Goal: Task Accomplishment & Management: Manage account settings

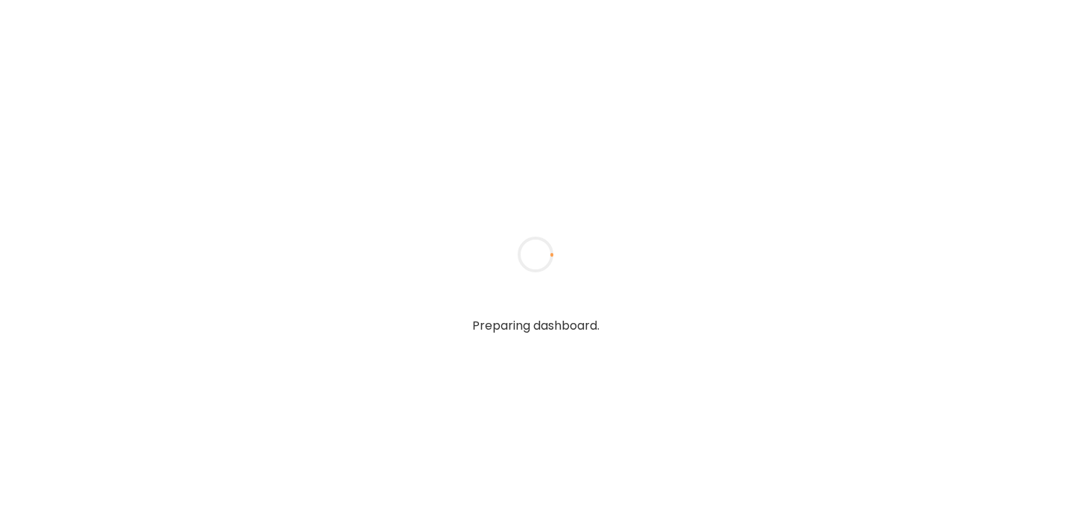
type input "******"
type input "**********"
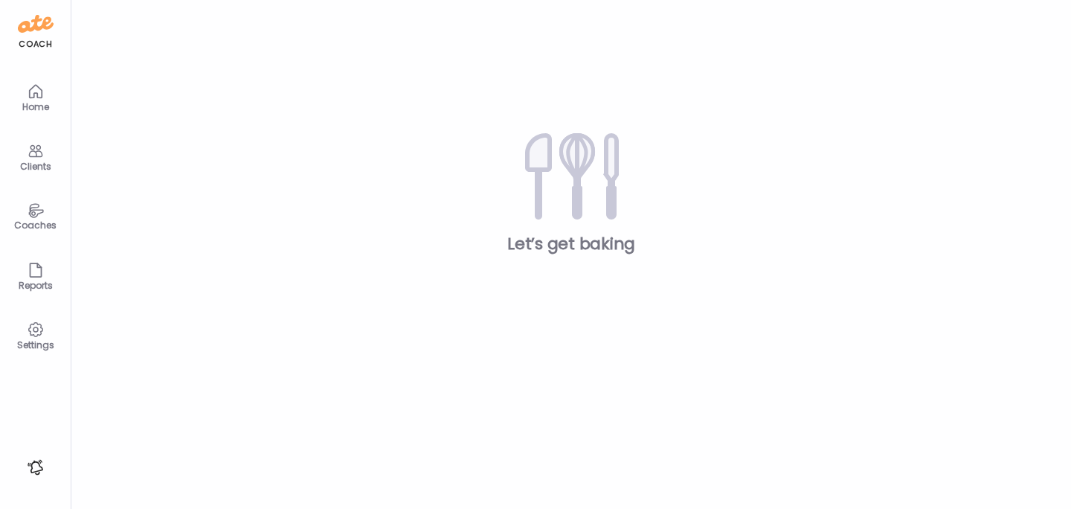
type input "**********"
click at [39, 163] on div "Clients" at bounding box center [36, 166] width 54 height 10
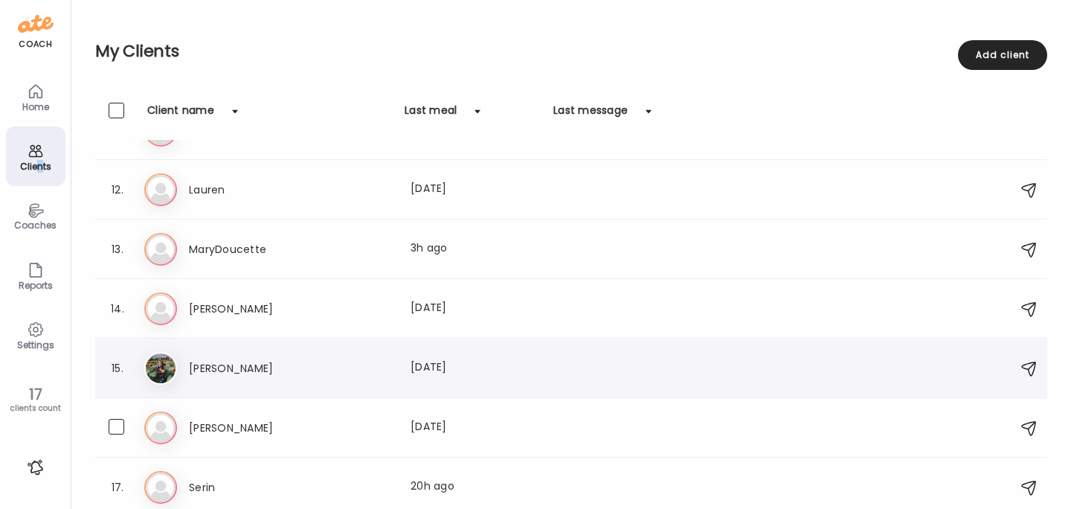
scroll to position [640, 0]
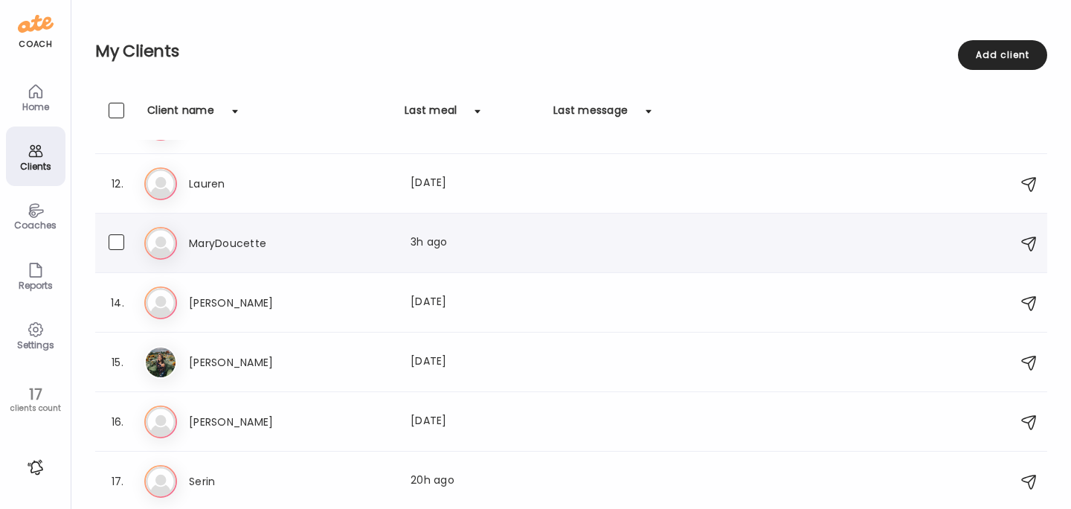
click at [219, 240] on h3 "MaryDoucette" at bounding box center [254, 243] width 131 height 18
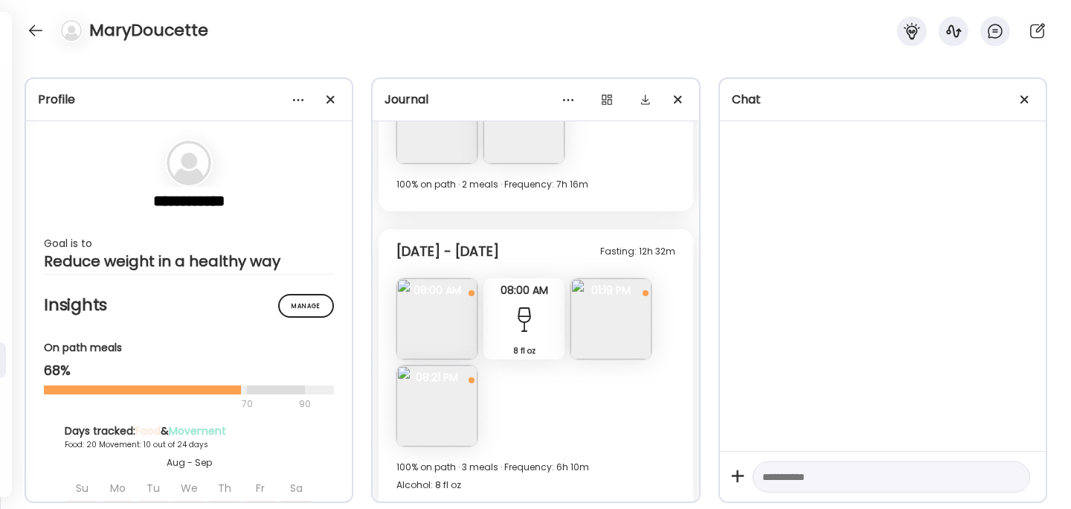
scroll to position [8058, 0]
click at [449, 327] on img at bounding box center [436, 315] width 81 height 81
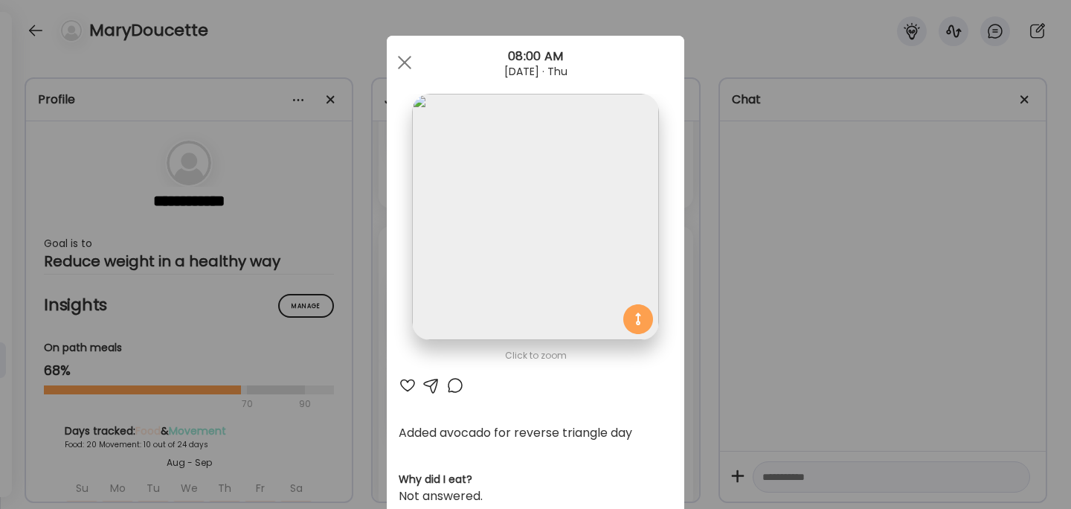
click at [834, 316] on div "Ate Coach Dashboard Wahoo! It’s official Take a moment to set up your Coach Pro…" at bounding box center [535, 254] width 1071 height 509
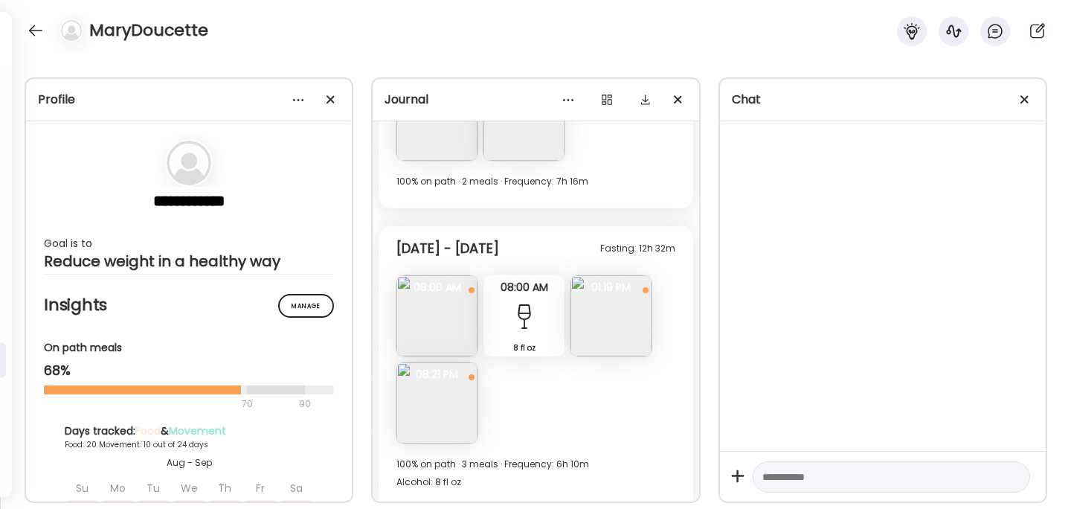
click at [458, 402] on img at bounding box center [436, 402] width 81 height 81
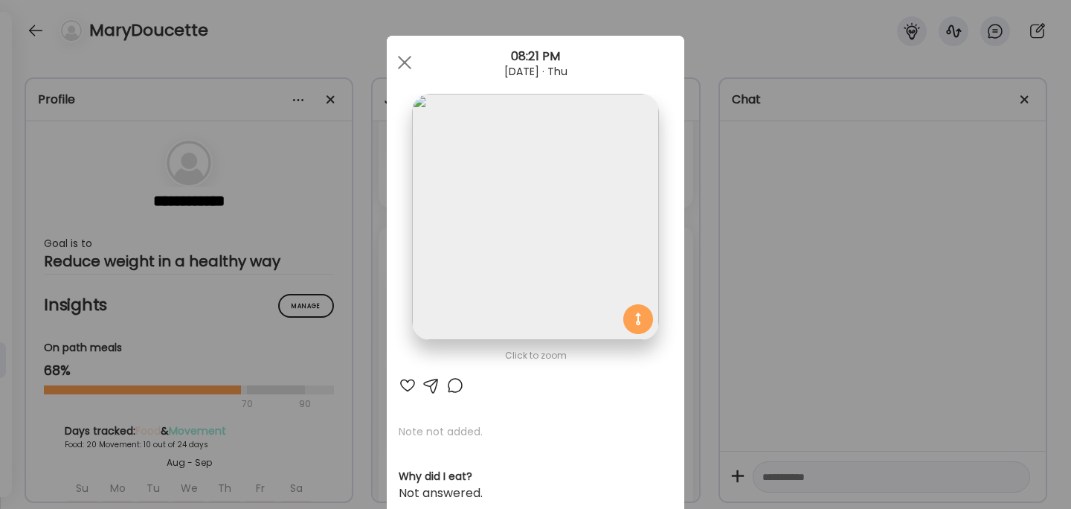
click at [770, 306] on div "Ate Coach Dashboard Wahoo! It’s official Take a moment to set up your Coach Pro…" at bounding box center [535, 254] width 1071 height 509
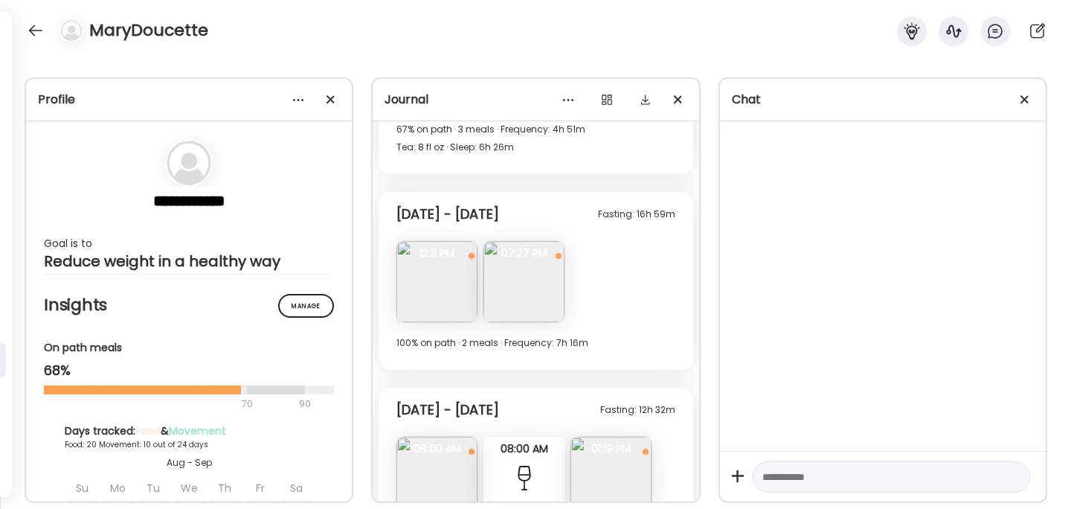
scroll to position [7895, 0]
click at [445, 280] on img at bounding box center [436, 282] width 81 height 81
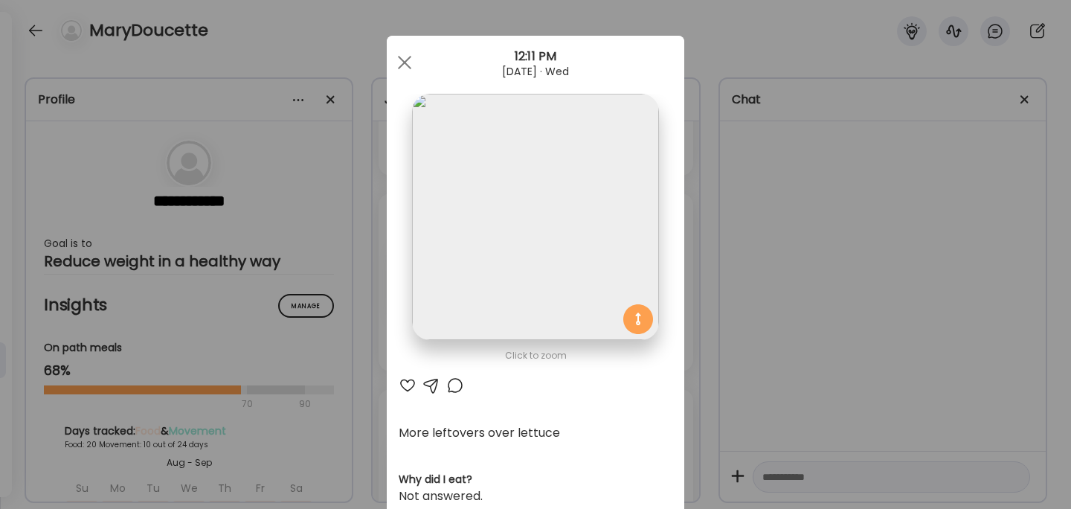
click at [816, 274] on div "Ate Coach Dashboard Wahoo! It’s official Take a moment to set up your Coach Pro…" at bounding box center [535, 254] width 1071 height 509
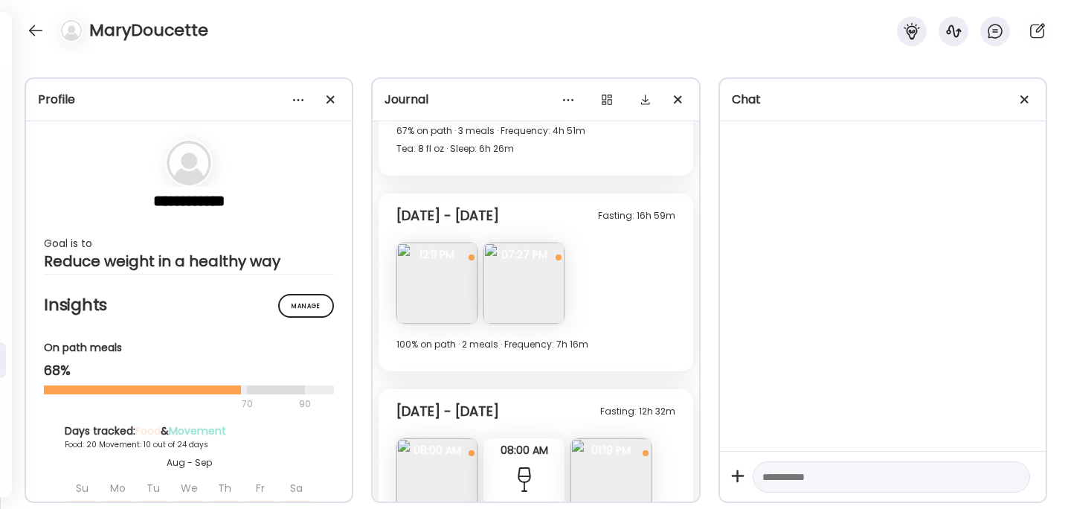
click at [539, 279] on img at bounding box center [523, 282] width 81 height 81
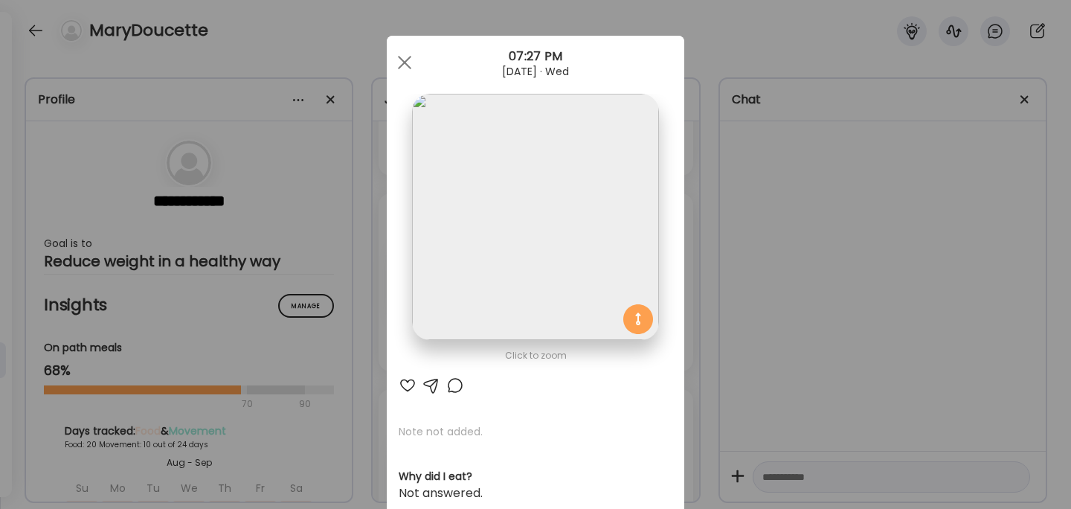
click at [815, 298] on div "Ate Coach Dashboard Wahoo! It’s official Take a moment to set up your Coach Pro…" at bounding box center [535, 254] width 1071 height 509
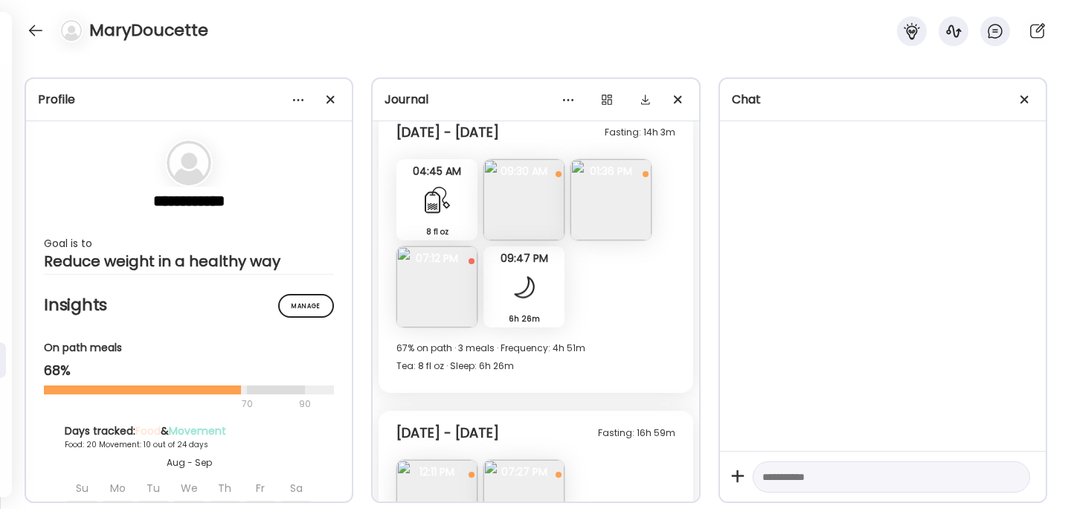
scroll to position [7674, 0]
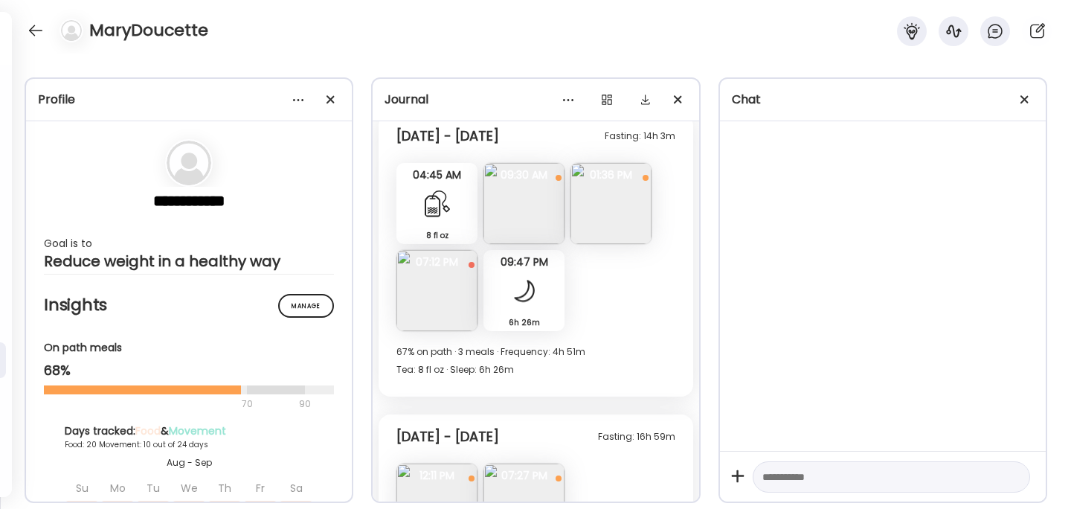
click at [611, 212] on img at bounding box center [610, 203] width 81 height 81
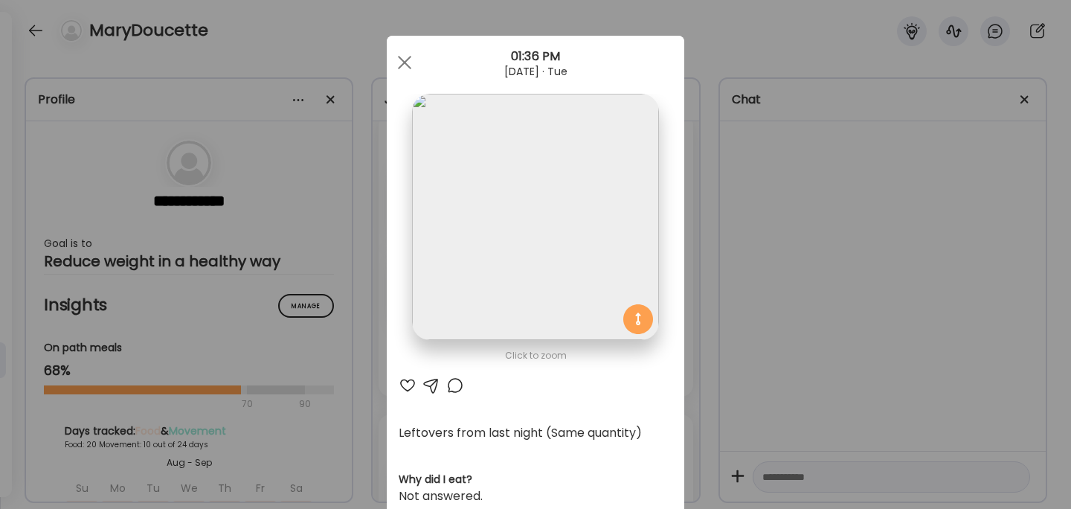
click at [778, 250] on div "Ate Coach Dashboard Wahoo! It’s official Take a moment to set up your Coach Pro…" at bounding box center [535, 254] width 1071 height 509
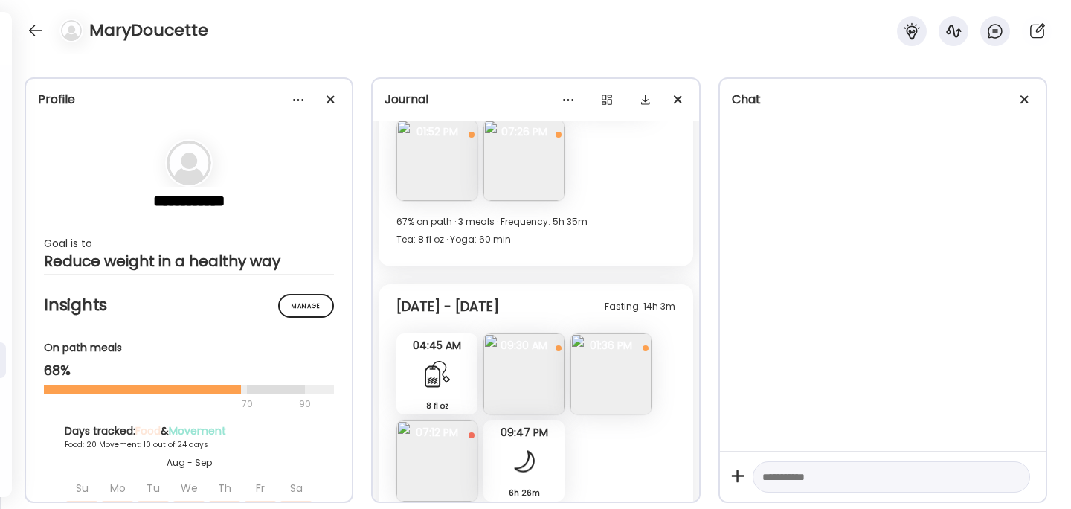
scroll to position [7455, 0]
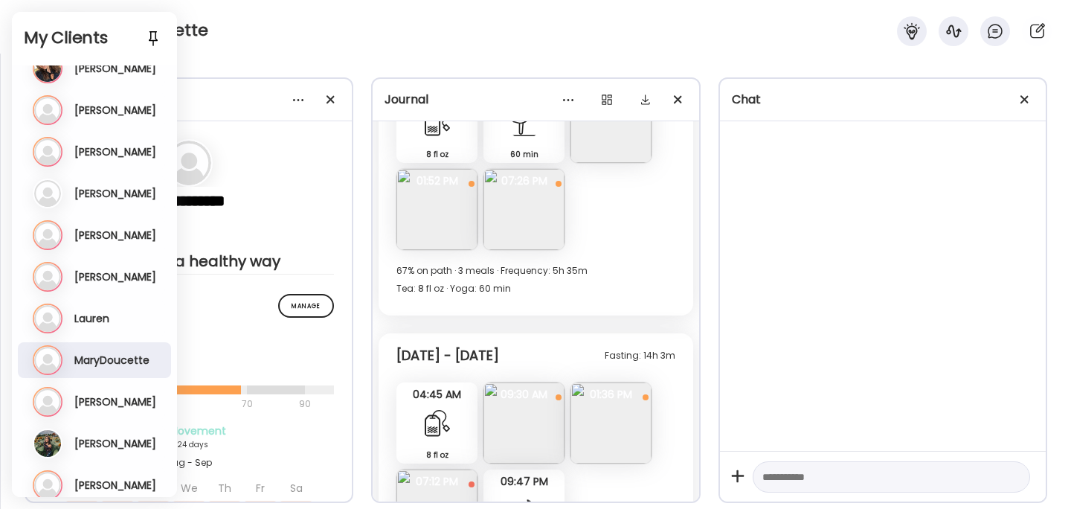
click at [237, 40] on div "MaryDoucette" at bounding box center [535, 27] width 1071 height 54
click at [230, 32] on div "MaryDoucette" at bounding box center [535, 27] width 1071 height 54
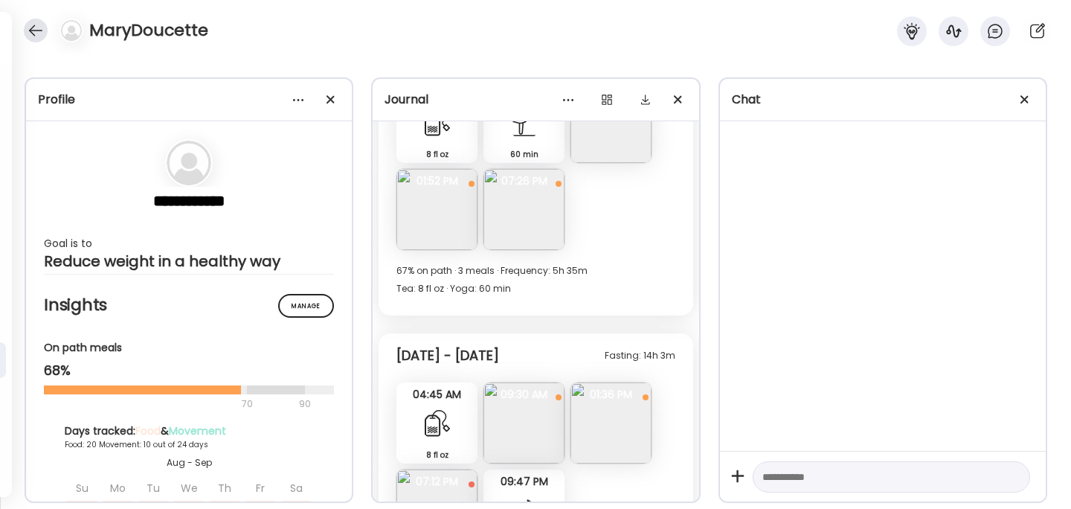
click at [37, 29] on div at bounding box center [36, 31] width 24 height 24
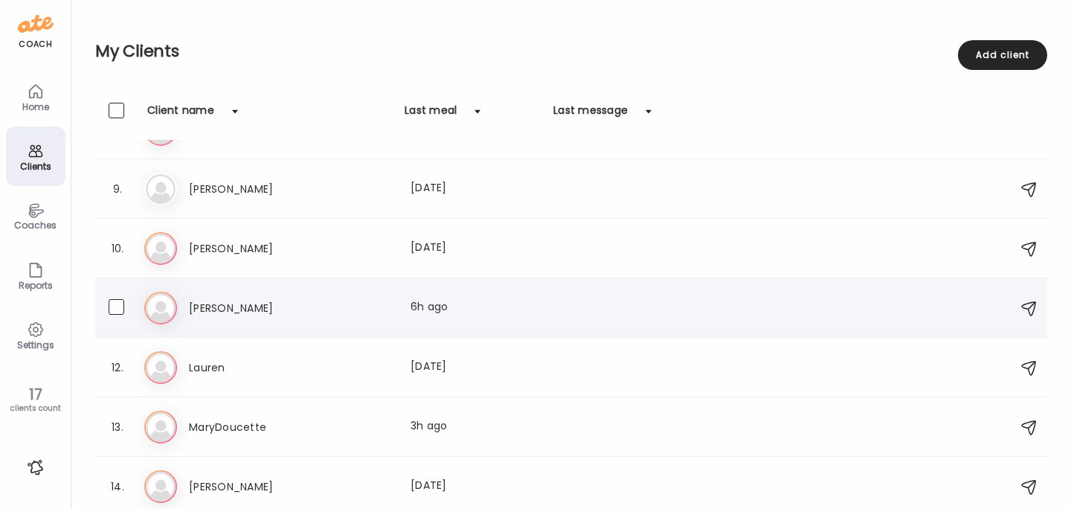
click at [214, 303] on h3 "[PERSON_NAME]" at bounding box center [254, 308] width 131 height 18
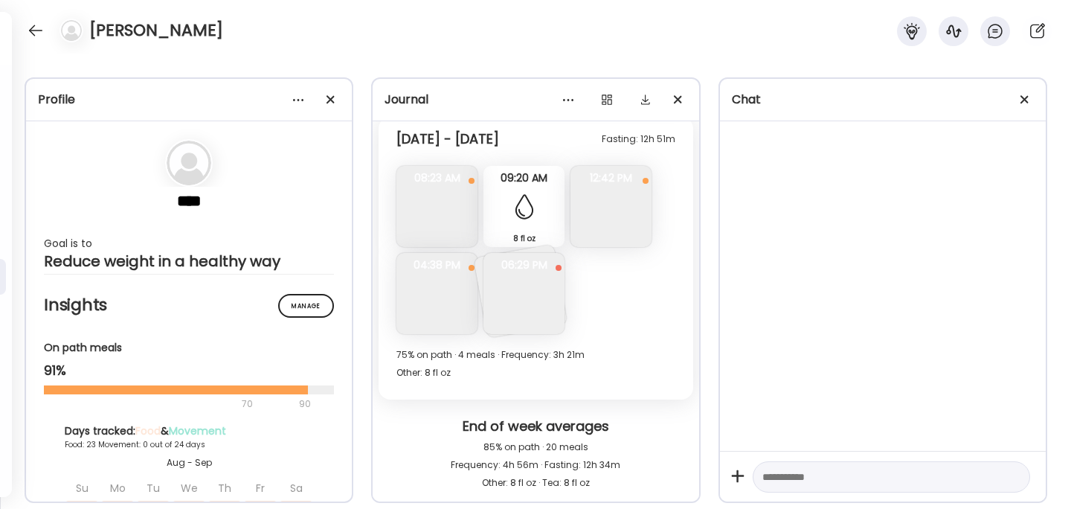
scroll to position [10277, 0]
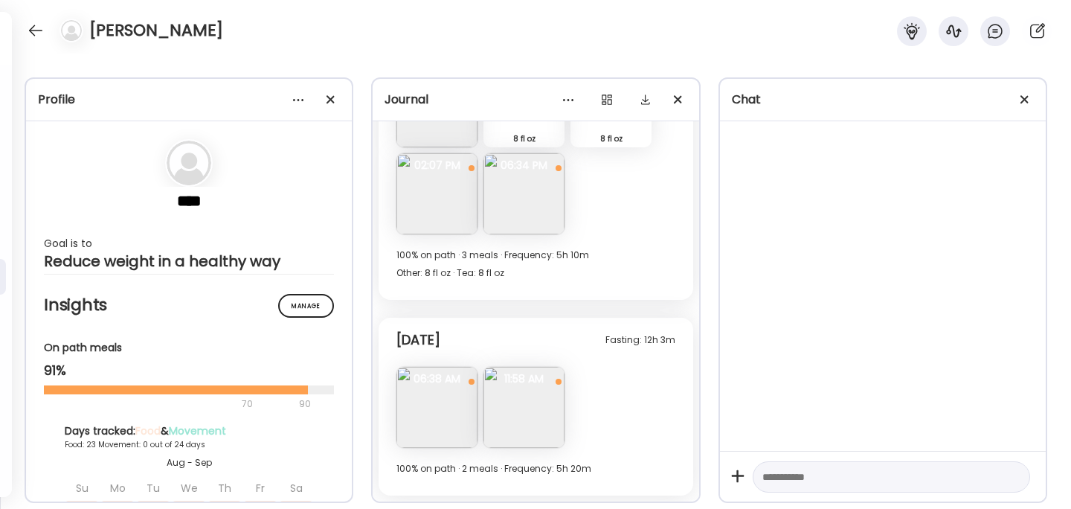
click at [509, 404] on img at bounding box center [523, 407] width 81 height 81
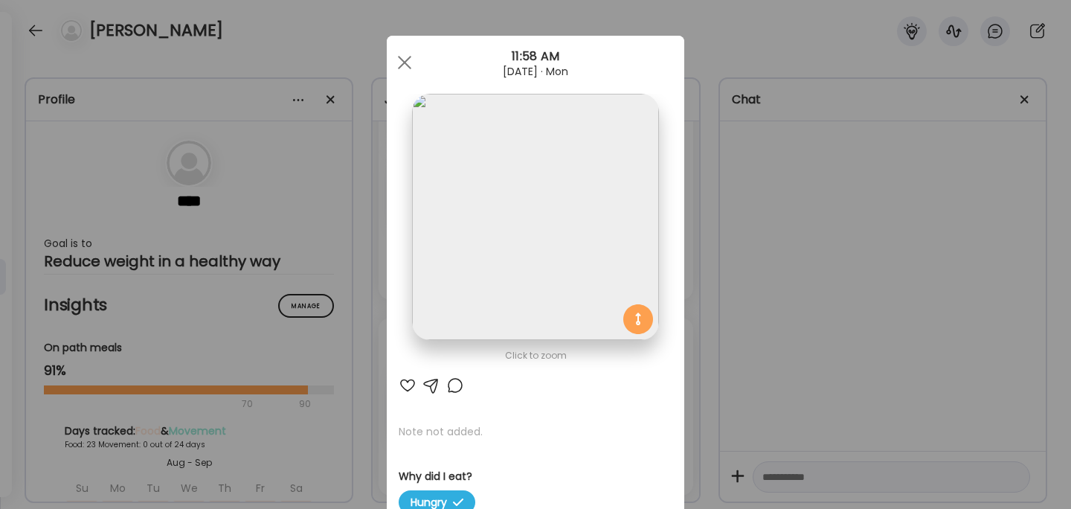
click at [776, 288] on div "Ate Coach Dashboard Wahoo! It’s official Take a moment to set up your Coach Pro…" at bounding box center [535, 254] width 1071 height 509
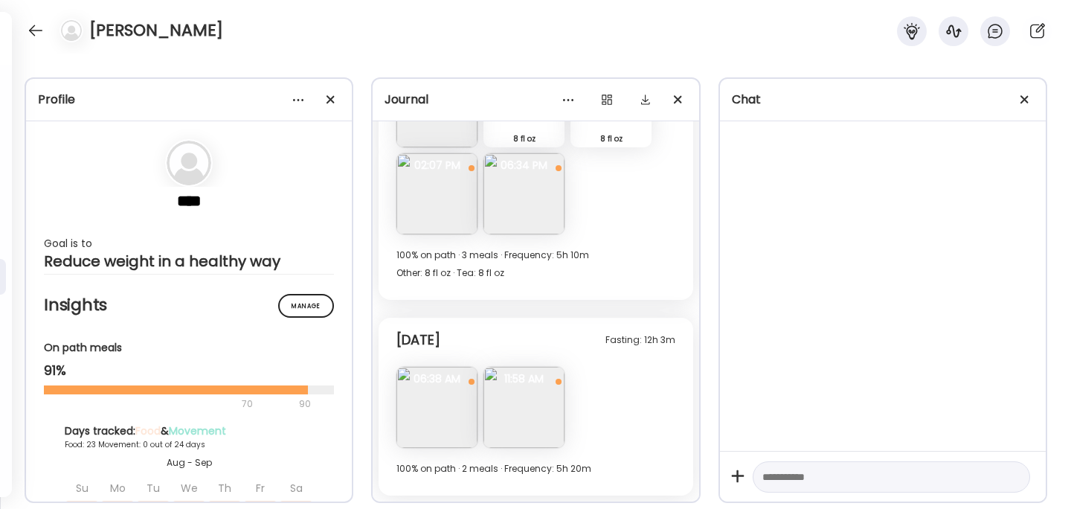
click at [527, 402] on img at bounding box center [523, 407] width 81 height 81
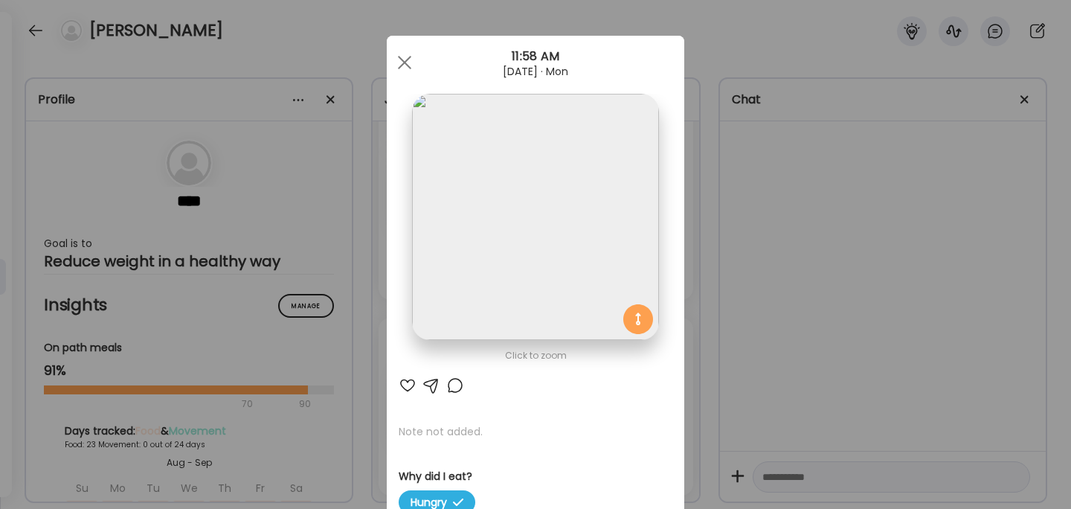
click at [738, 309] on div "Ate Coach Dashboard Wahoo! It’s official Take a moment to set up your Coach Pro…" at bounding box center [535, 254] width 1071 height 509
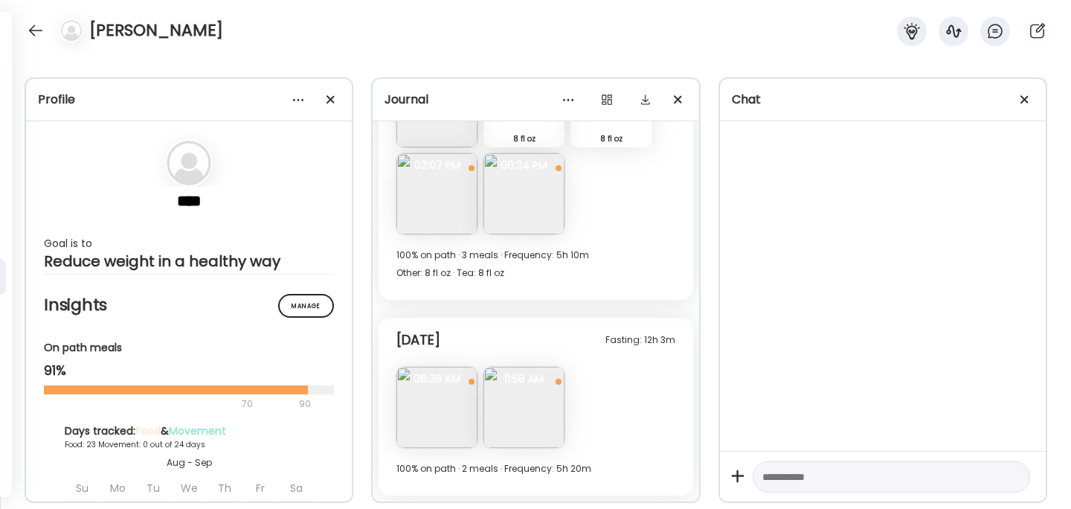
click at [537, 407] on img at bounding box center [523, 407] width 81 height 81
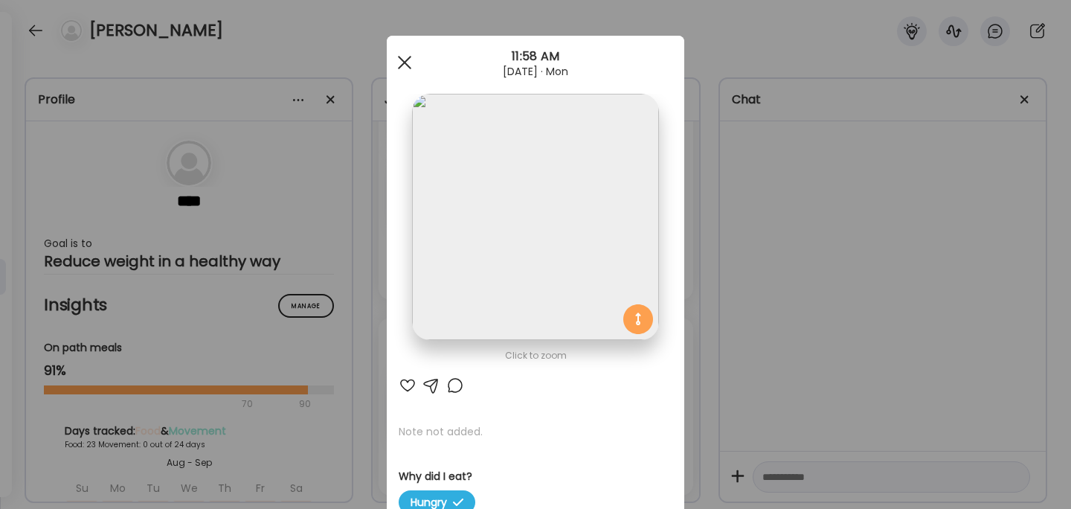
click at [408, 62] on div at bounding box center [405, 63] width 30 height 30
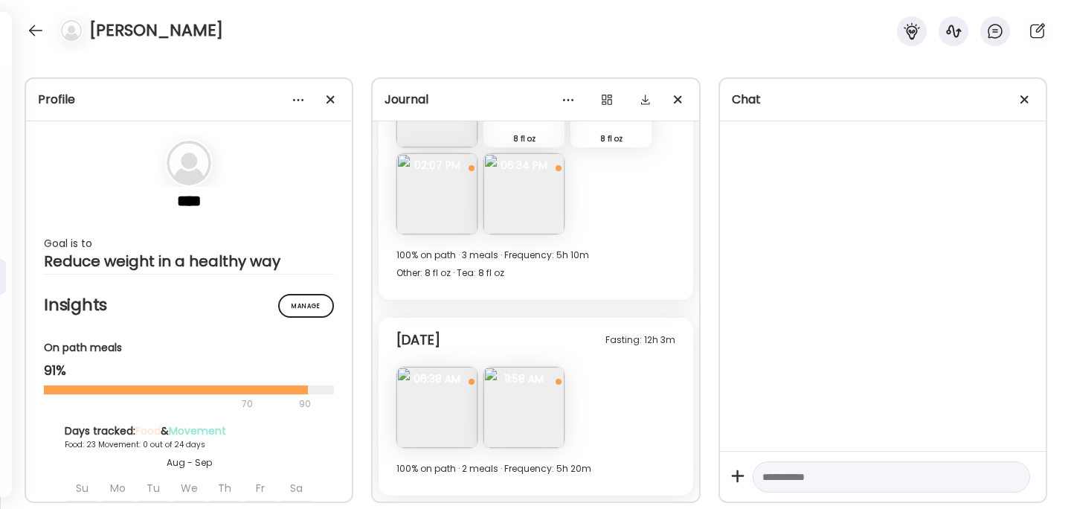
click at [527, 408] on img at bounding box center [523, 407] width 81 height 81
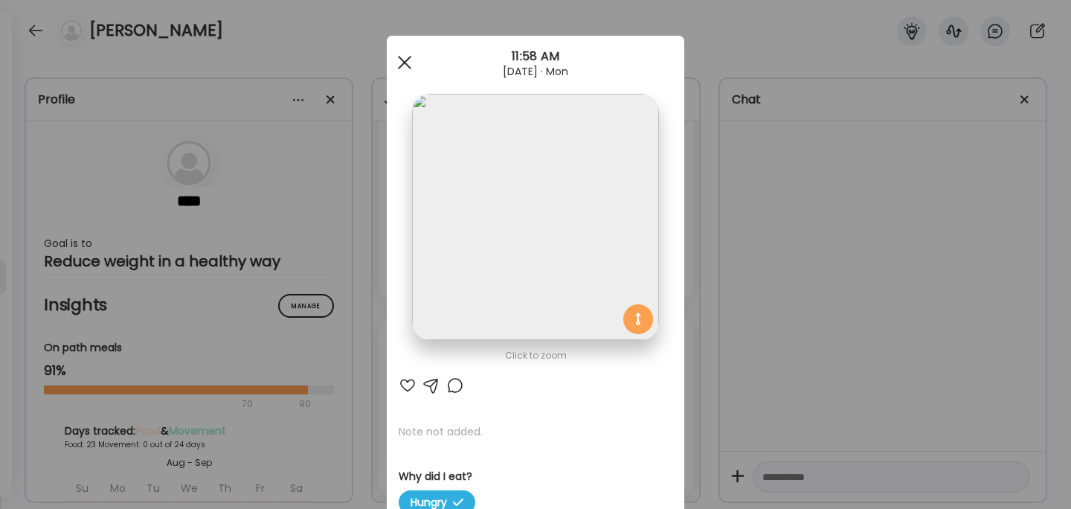
click at [410, 59] on div at bounding box center [405, 63] width 30 height 30
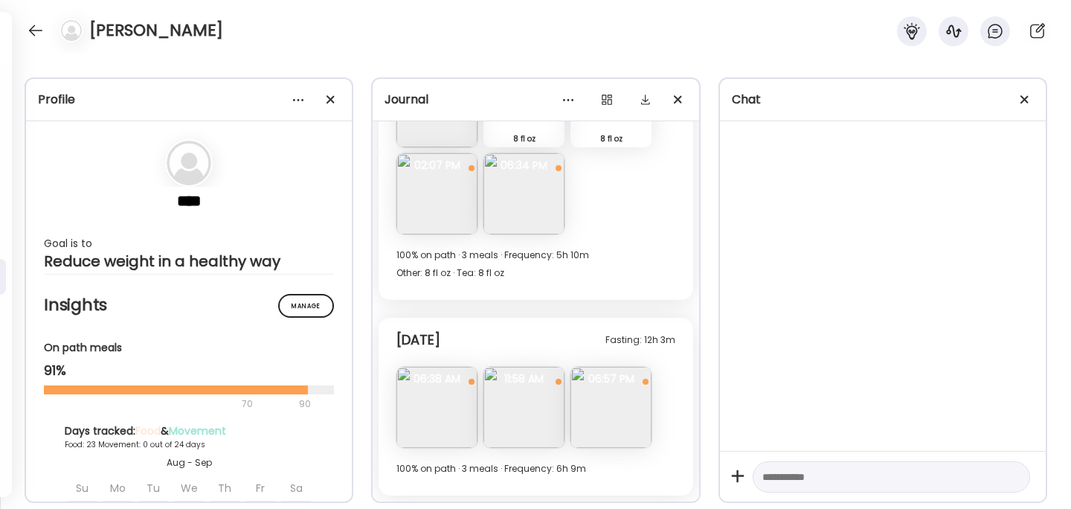
click at [423, 62] on div "Profile **** Goal is to Reduce weight in a healthy way Manage Insights On path …" at bounding box center [535, 281] width 1071 height 455
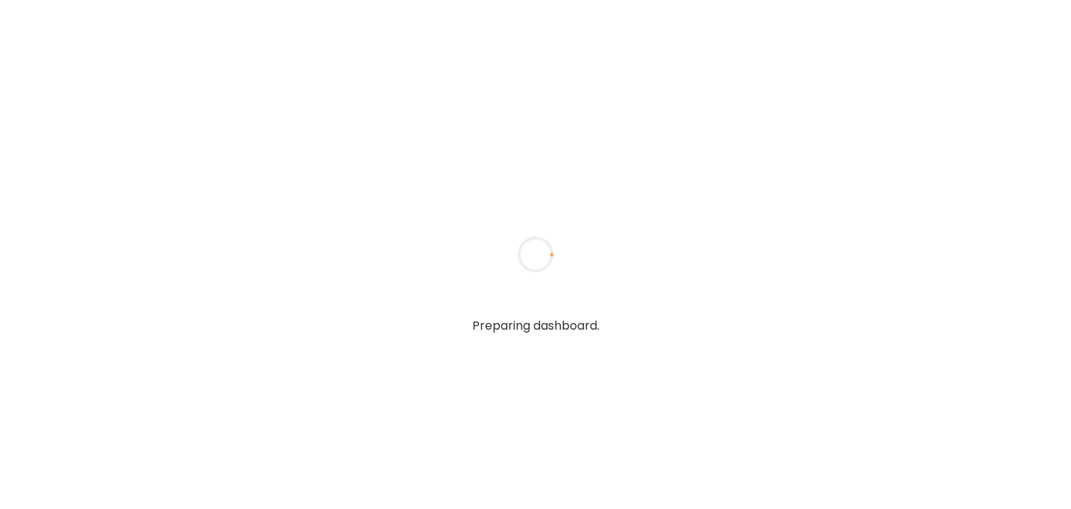
type input "******"
type input "**********"
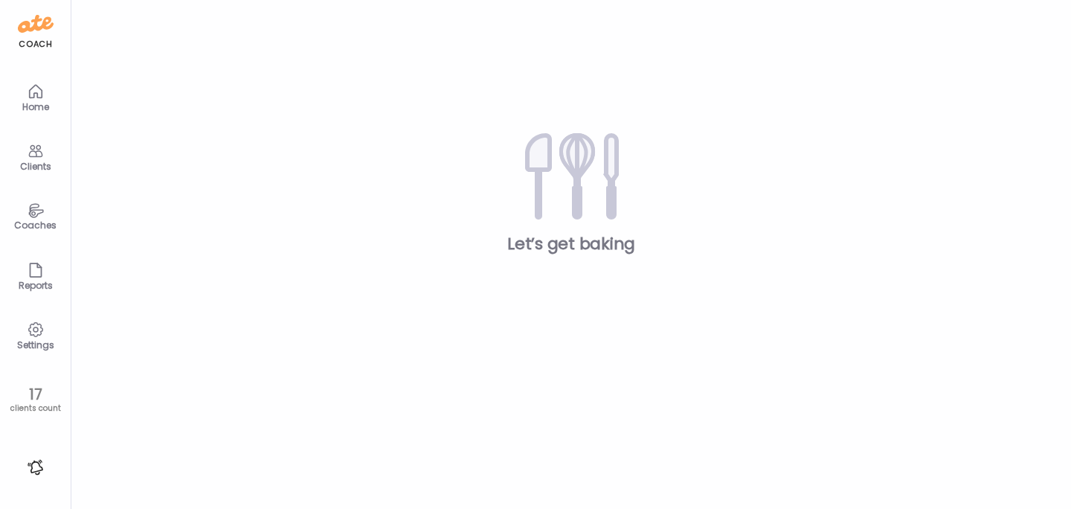
type input "**********"
click at [36, 161] on div "Clients" at bounding box center [36, 166] width 54 height 10
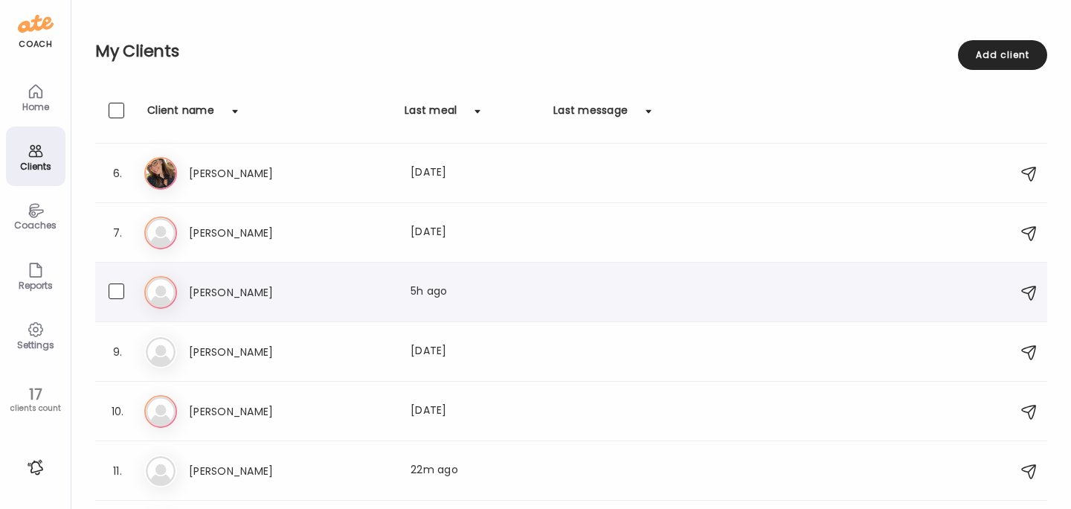
click at [209, 300] on h3 "[PERSON_NAME]" at bounding box center [254, 292] width 131 height 18
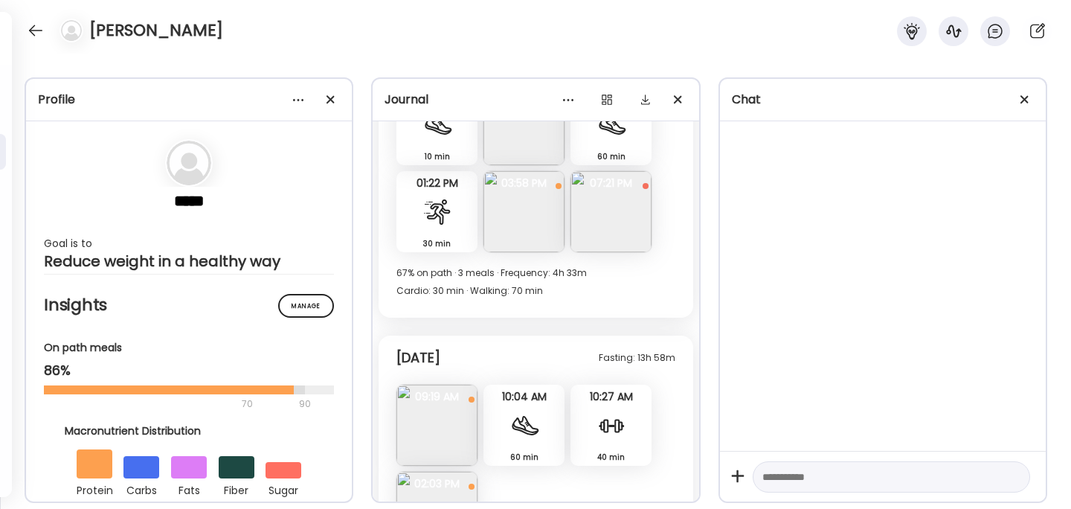
scroll to position [15492, 0]
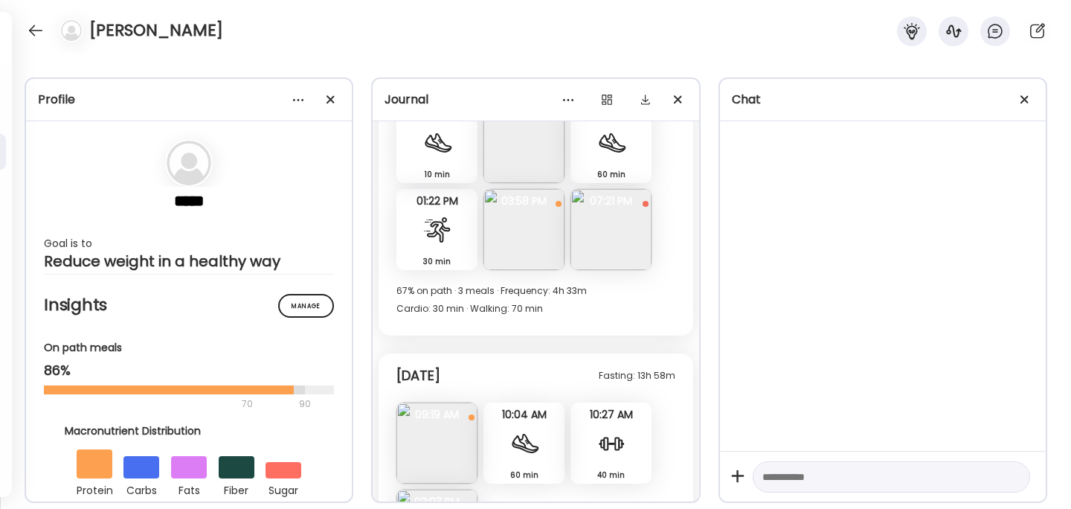
click at [622, 252] on img at bounding box center [610, 229] width 81 height 81
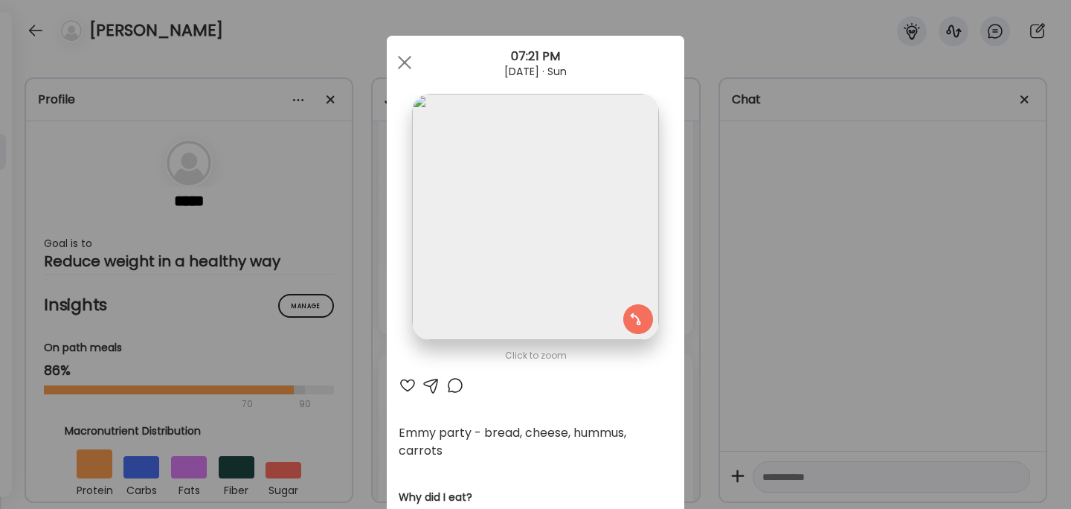
click at [759, 260] on div "Ate Coach Dashboard Wahoo! It’s official Take a moment to set up your Coach Pro…" at bounding box center [535, 254] width 1071 height 509
